Goal: Information Seeking & Learning: Find specific fact

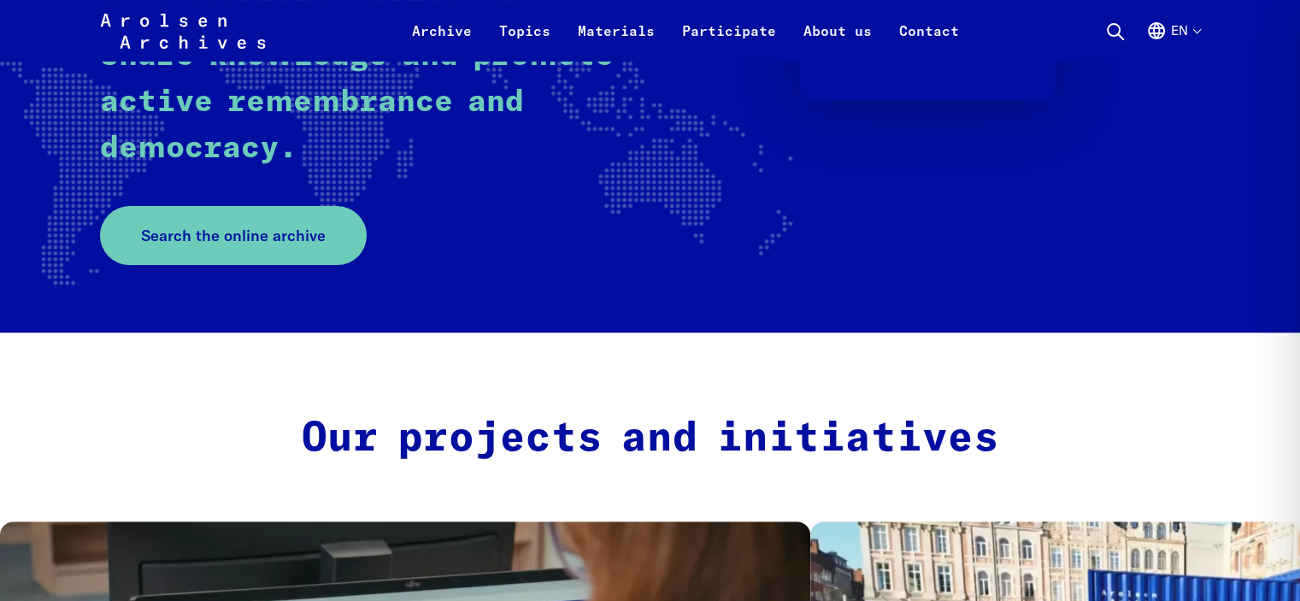
scroll to position [427, 0]
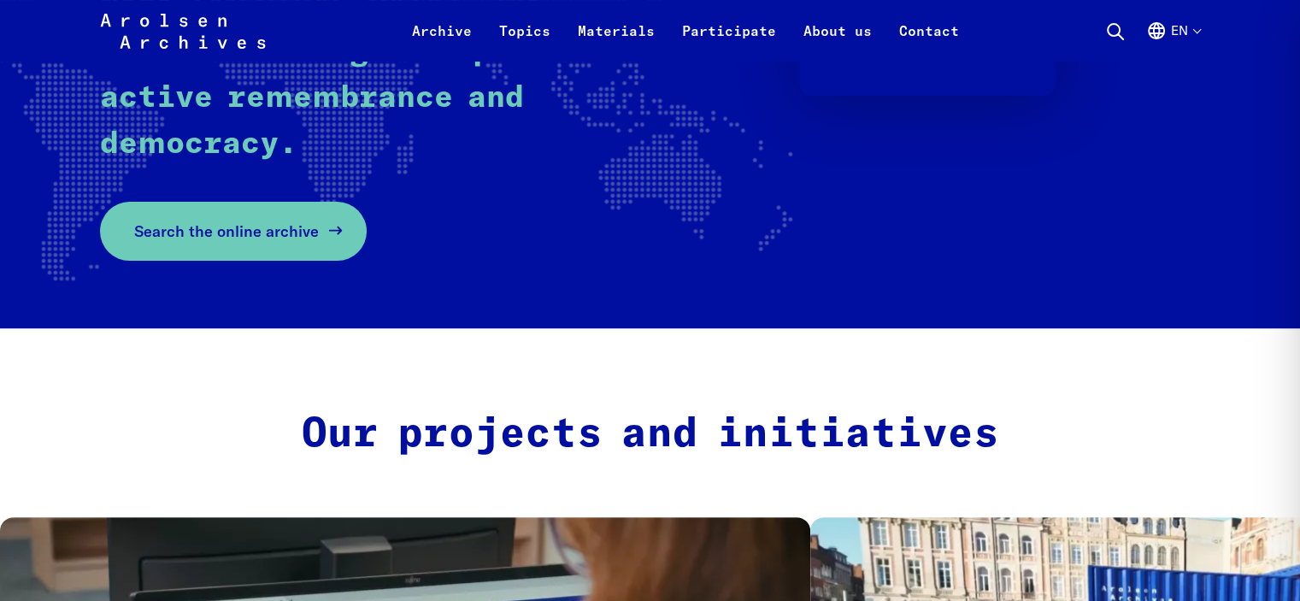
click at [235, 235] on span "Search the online archive" at bounding box center [226, 231] width 185 height 23
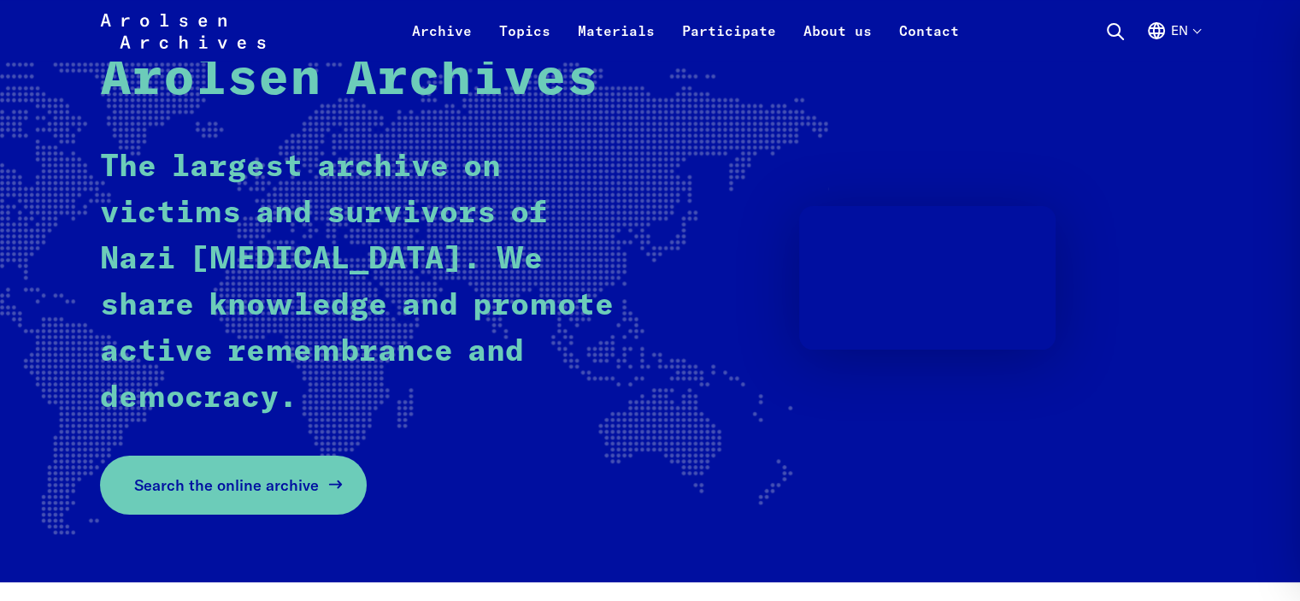
scroll to position [0, 0]
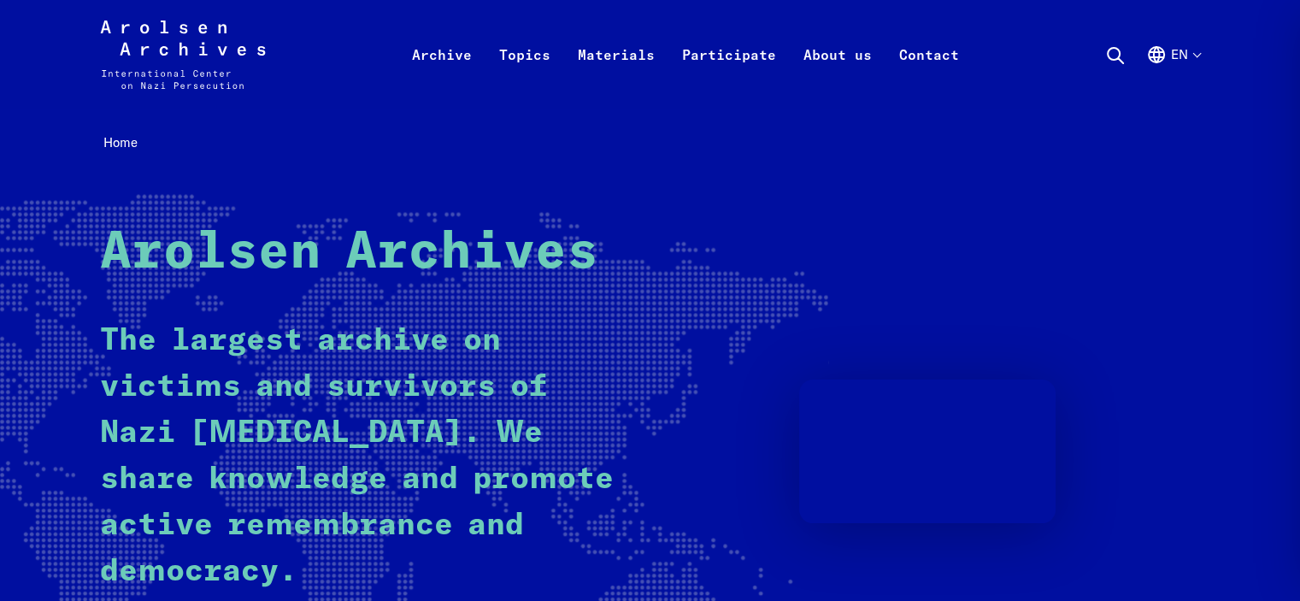
click at [161, 71] on icon "Arolsen Archives - International Center on Nazi Persecution | Return to home pa…" at bounding box center [183, 55] width 166 height 68
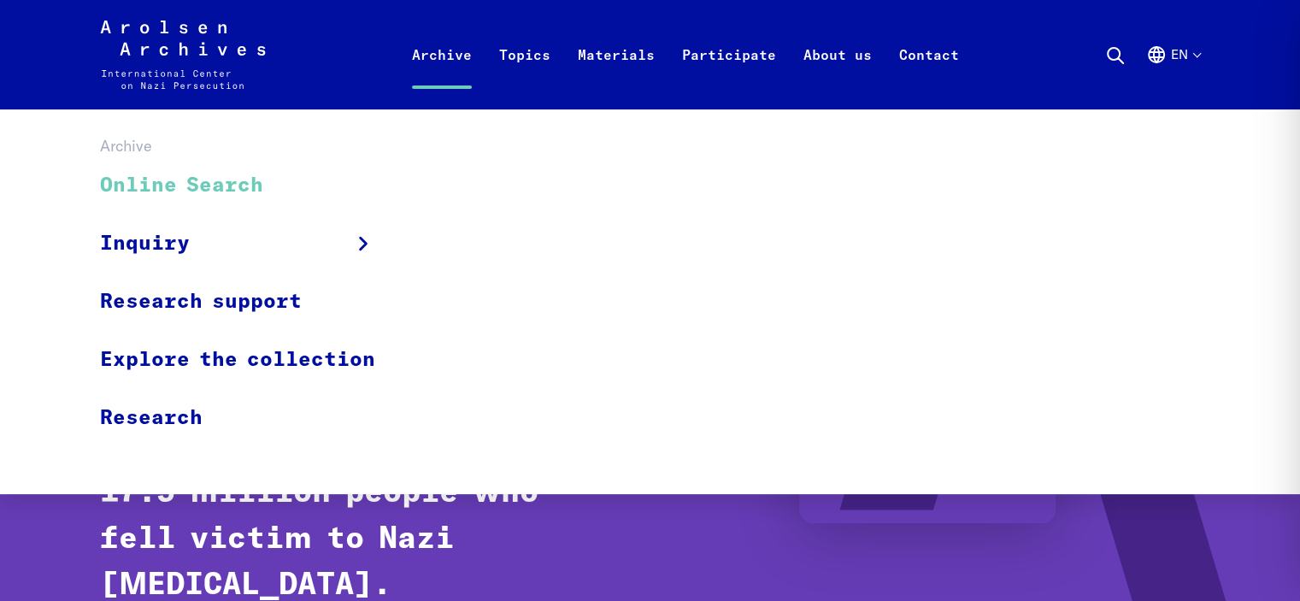
click at [176, 185] on link "Online Search" at bounding box center [248, 185] width 297 height 57
click at [246, 179] on link "Online Search" at bounding box center [248, 185] width 297 height 57
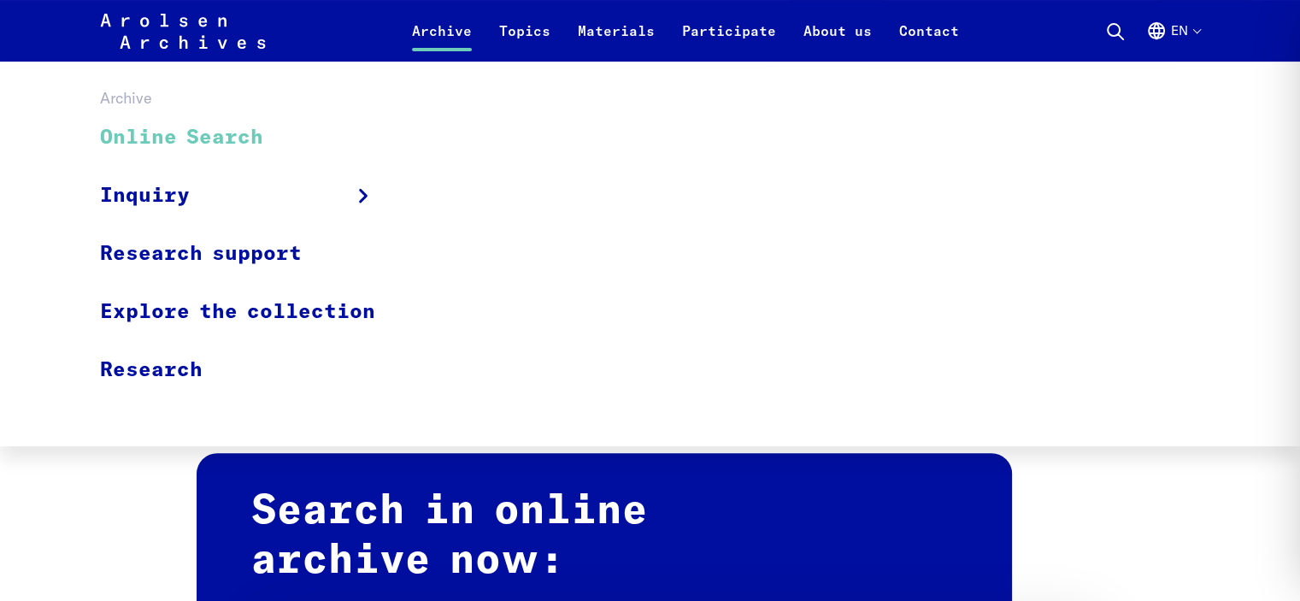
scroll to position [855, 0]
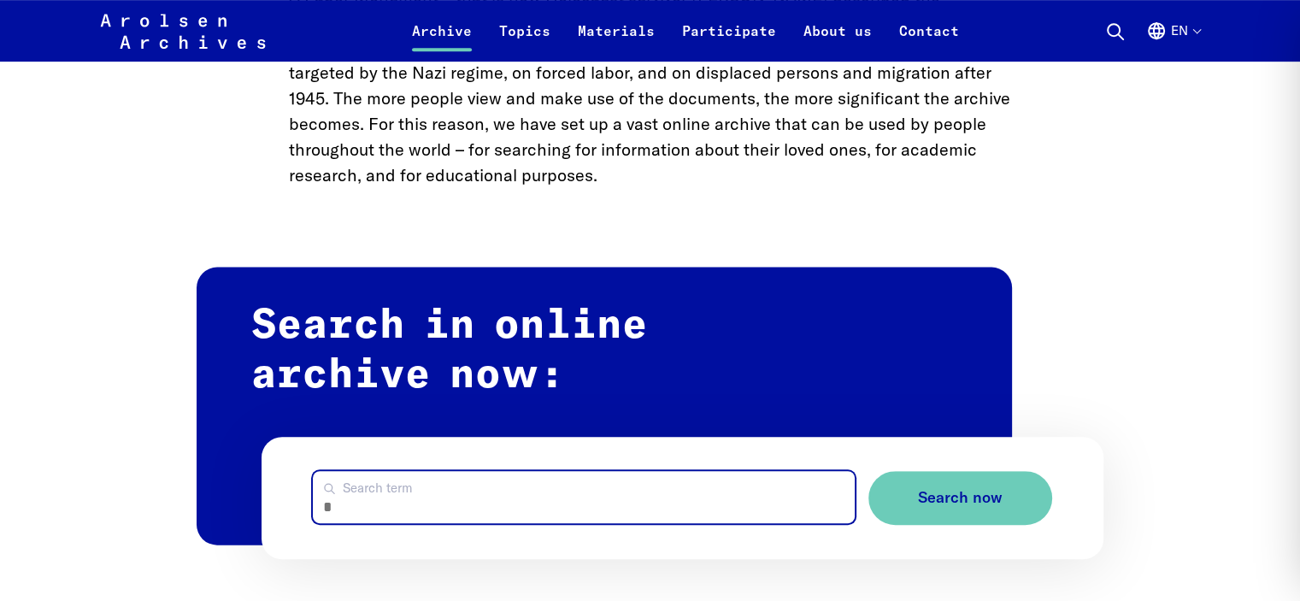
click at [546, 510] on input "Search term" at bounding box center [583, 497] width 541 height 52
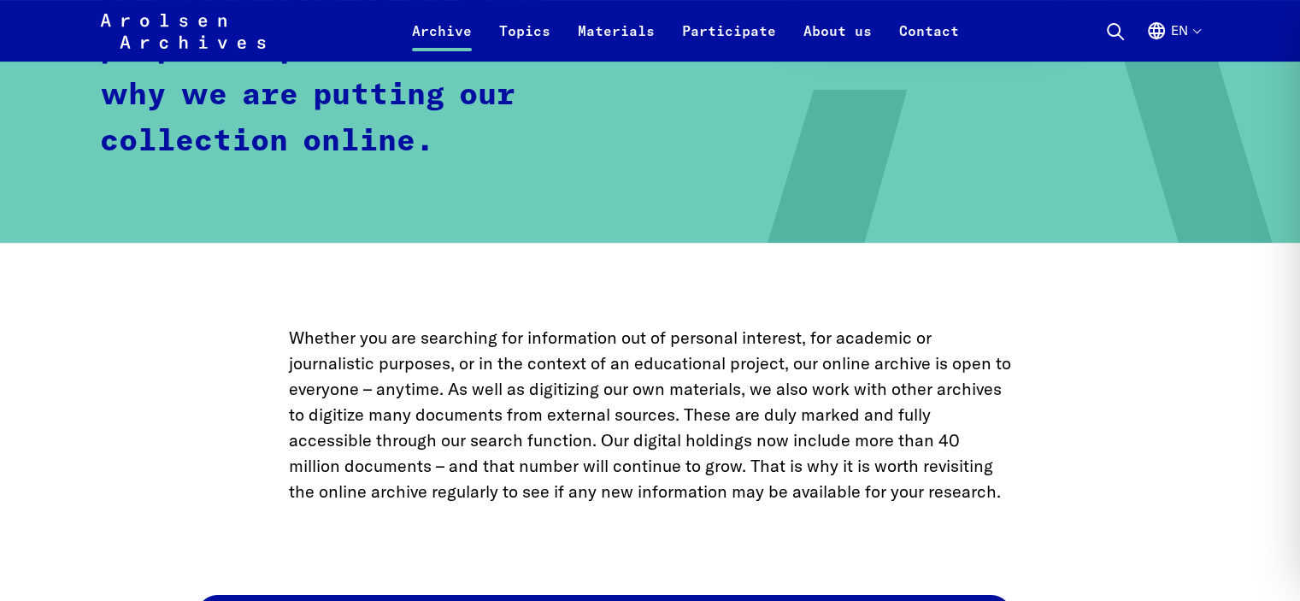
scroll to position [1111, 0]
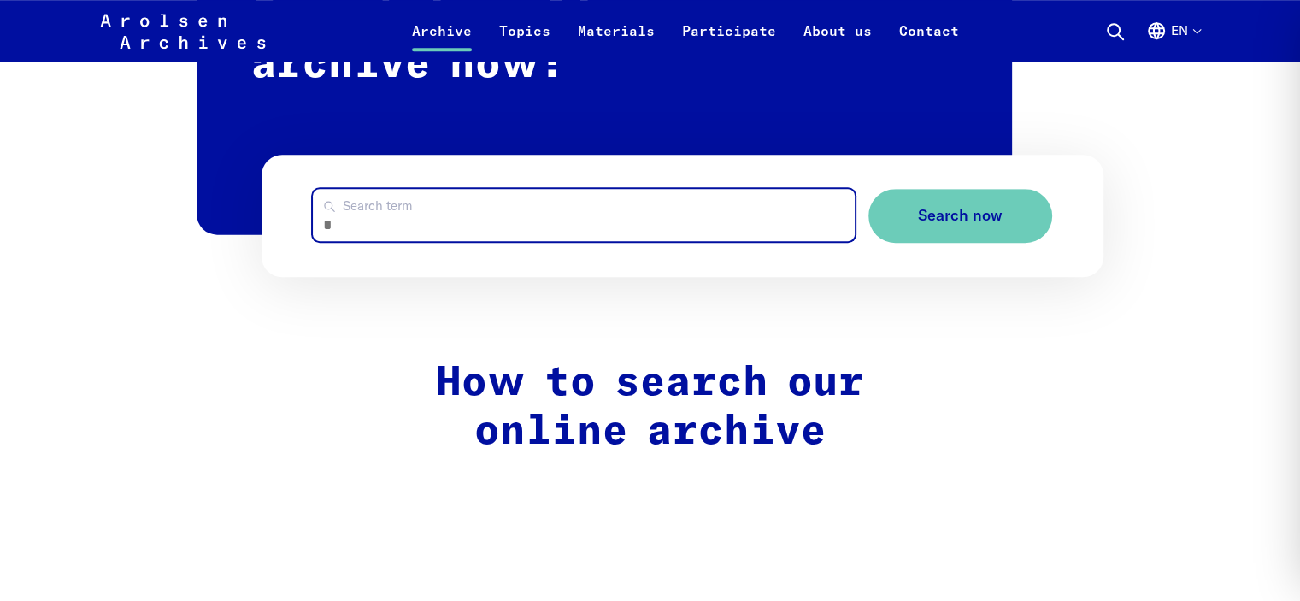
click at [472, 215] on input "Search term" at bounding box center [583, 215] width 541 height 52
type input "**********"
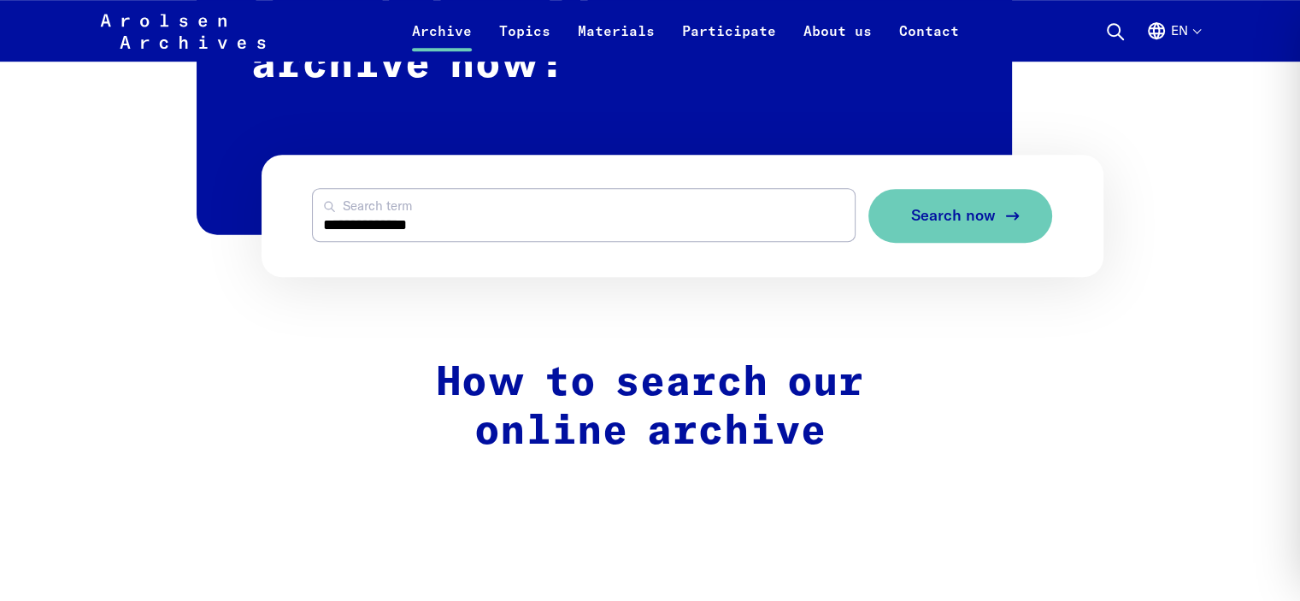
click at [961, 219] on span "Search now" at bounding box center [953, 216] width 85 height 18
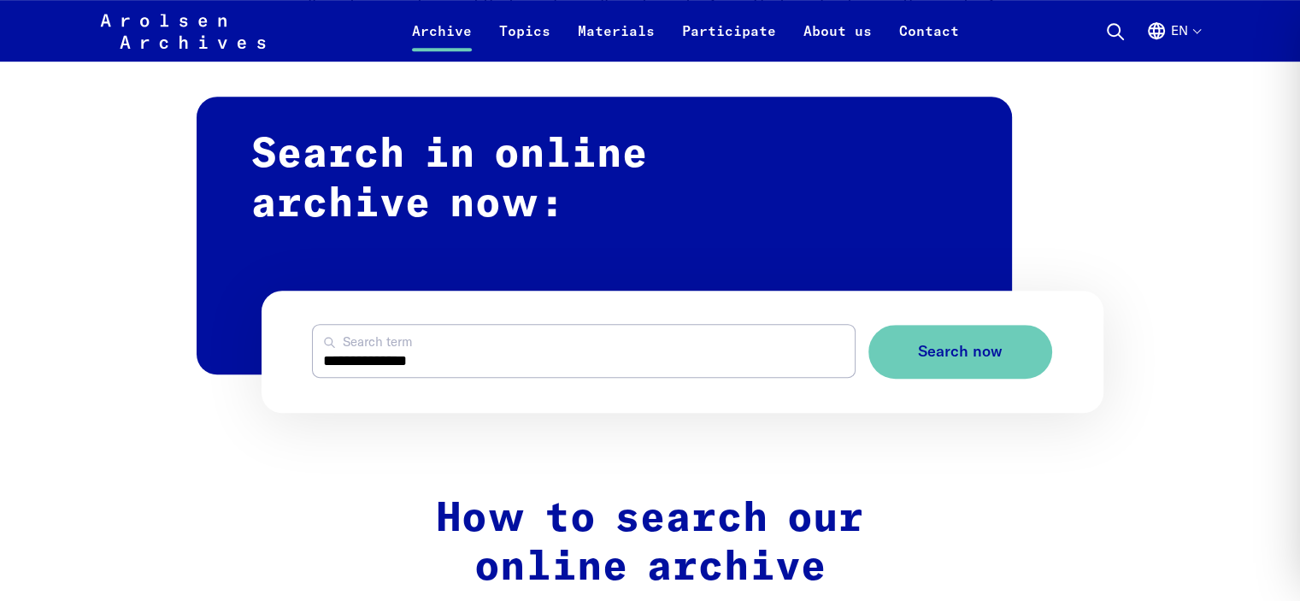
scroll to position [1072, 0]
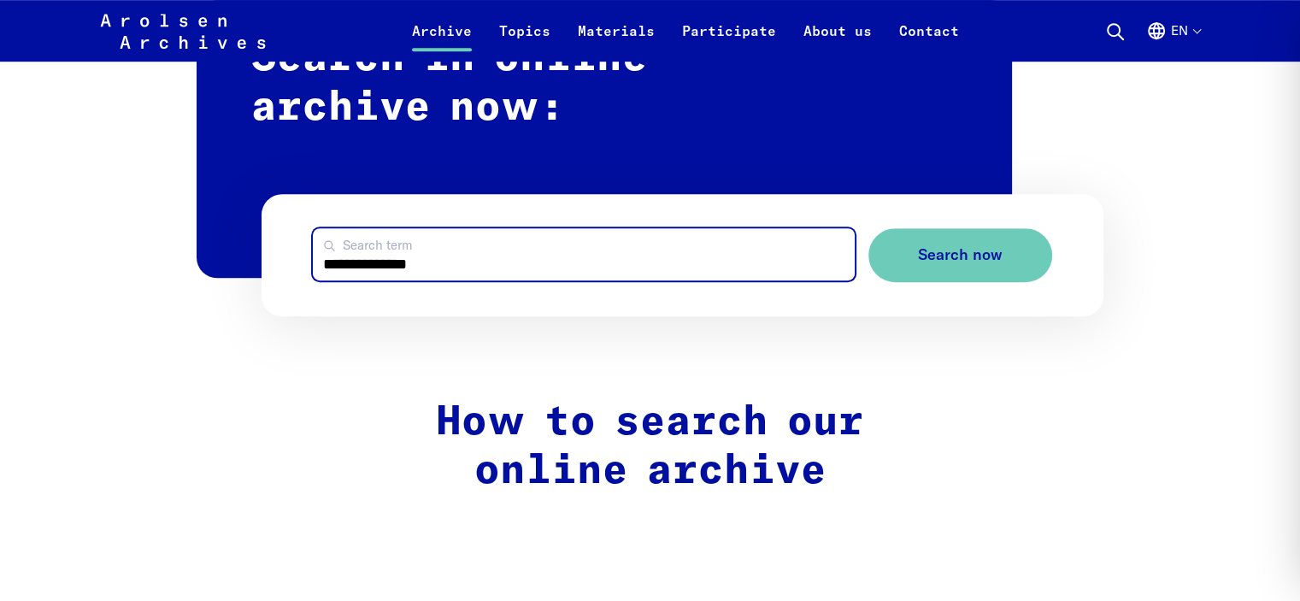
drag, startPoint x: 436, startPoint y: 268, endPoint x: 170, endPoint y: 269, distance: 265.8
type input "**********"
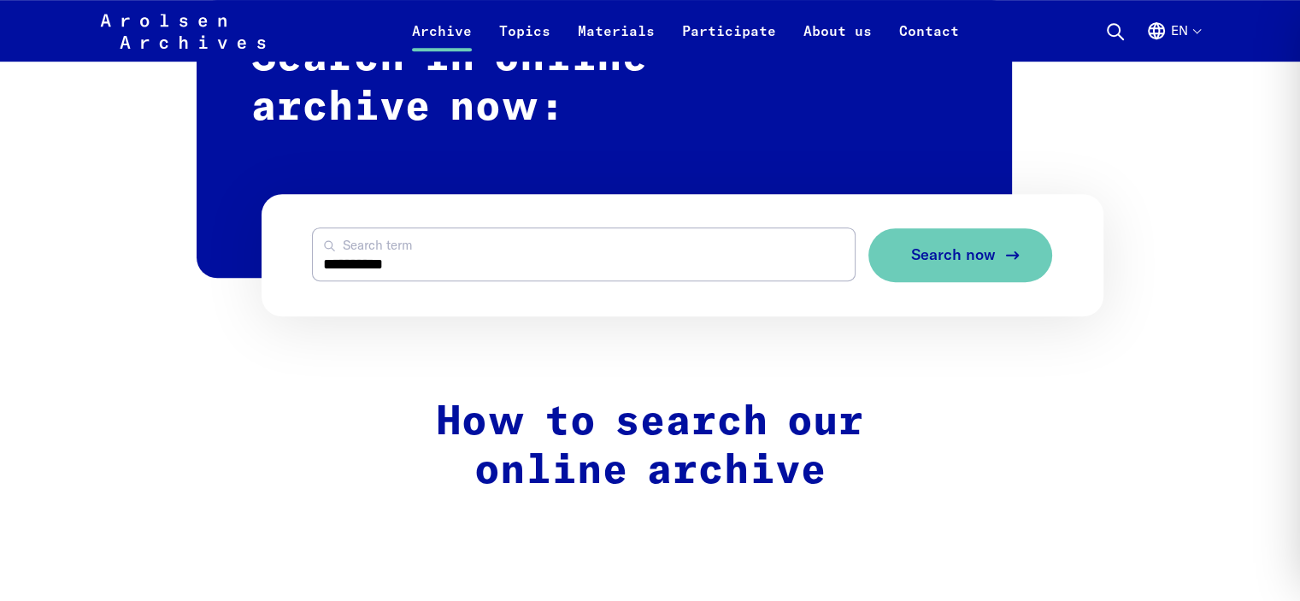
click at [984, 269] on button "Search now" at bounding box center [960, 255] width 184 height 54
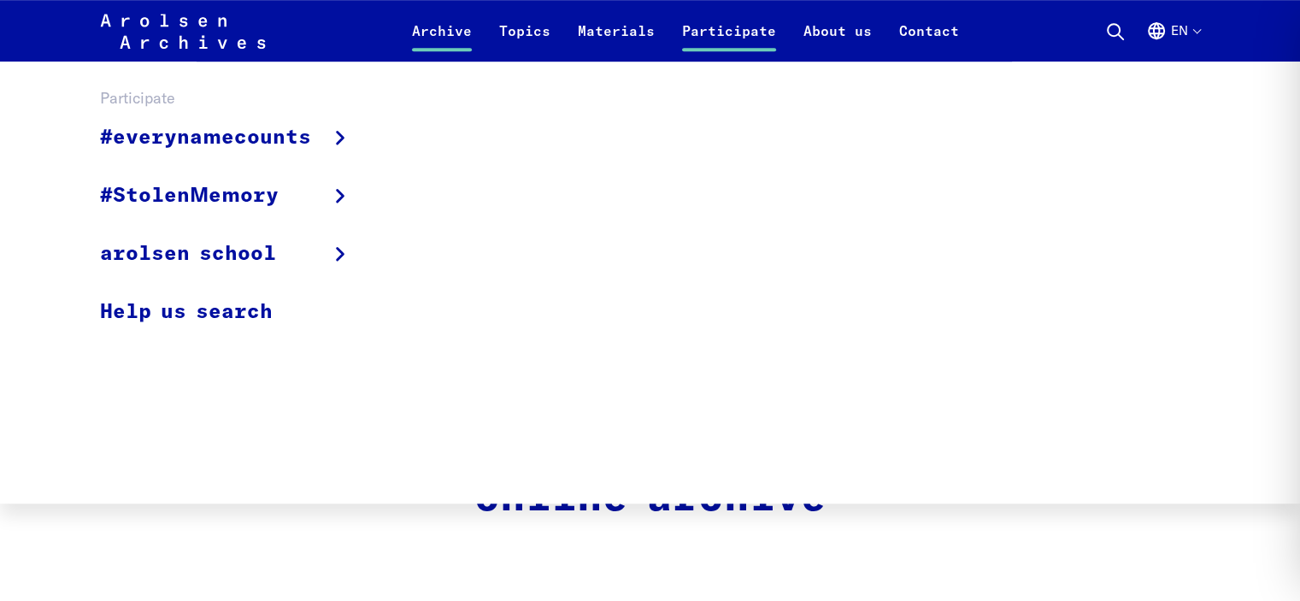
scroll to position [986, 0]
